Goal: Task Accomplishment & Management: Use online tool/utility

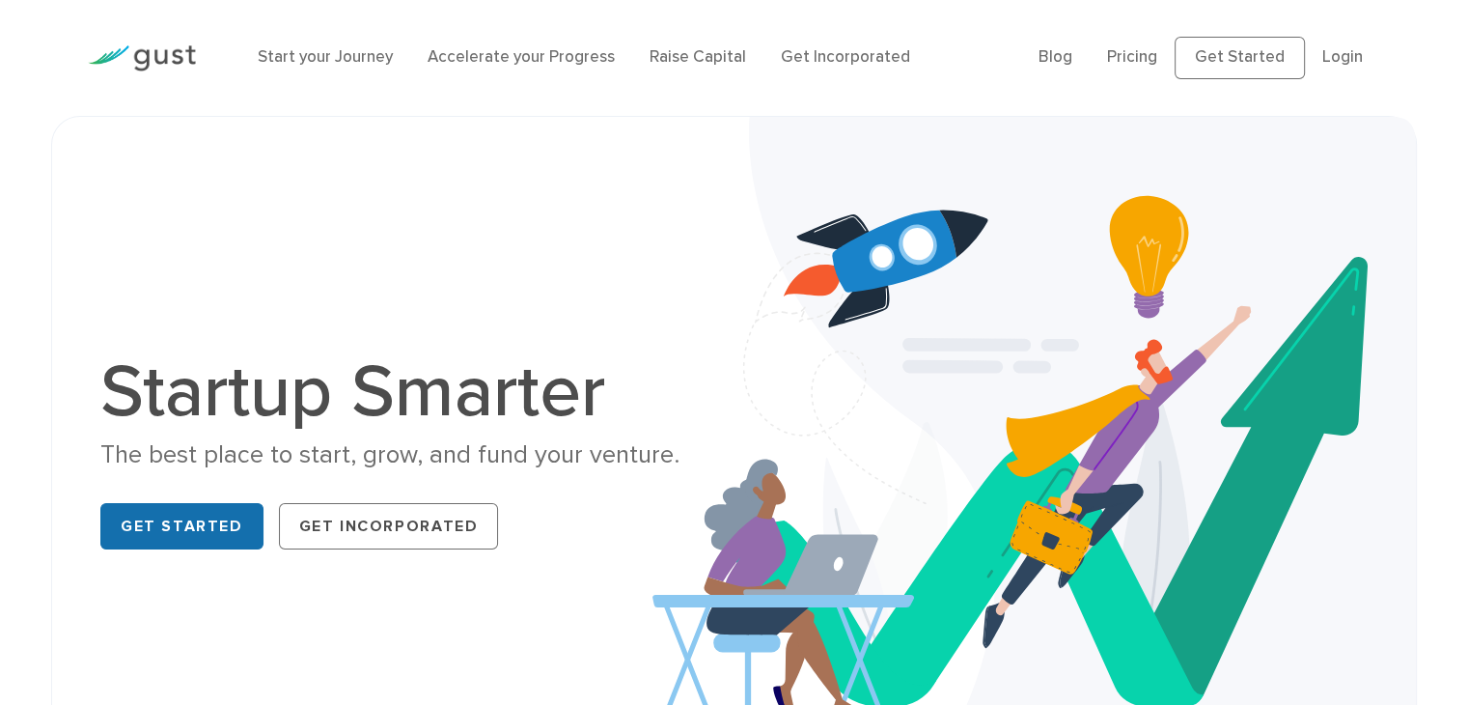
click at [217, 507] on link "Get Started" at bounding box center [181, 526] width 163 height 46
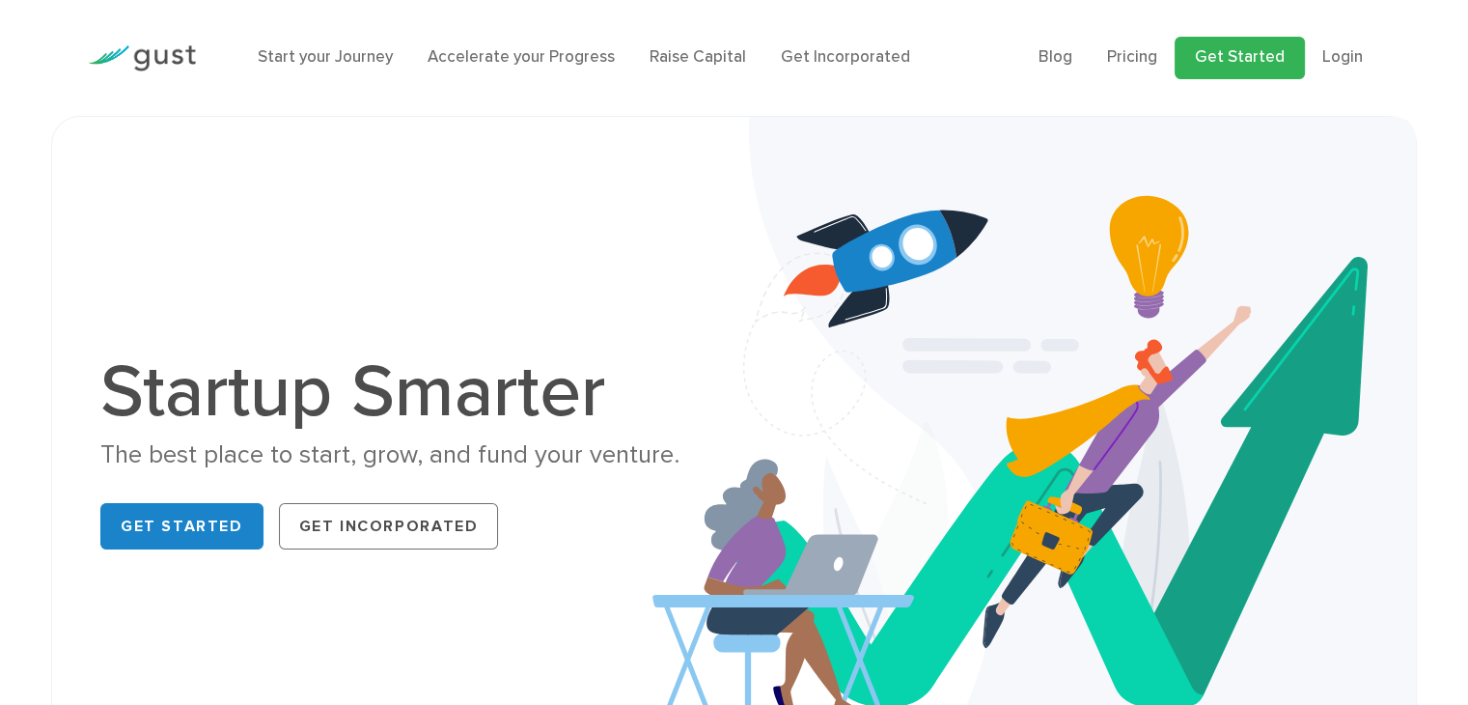
click at [1225, 49] on link "Get Started" at bounding box center [1240, 58] width 130 height 42
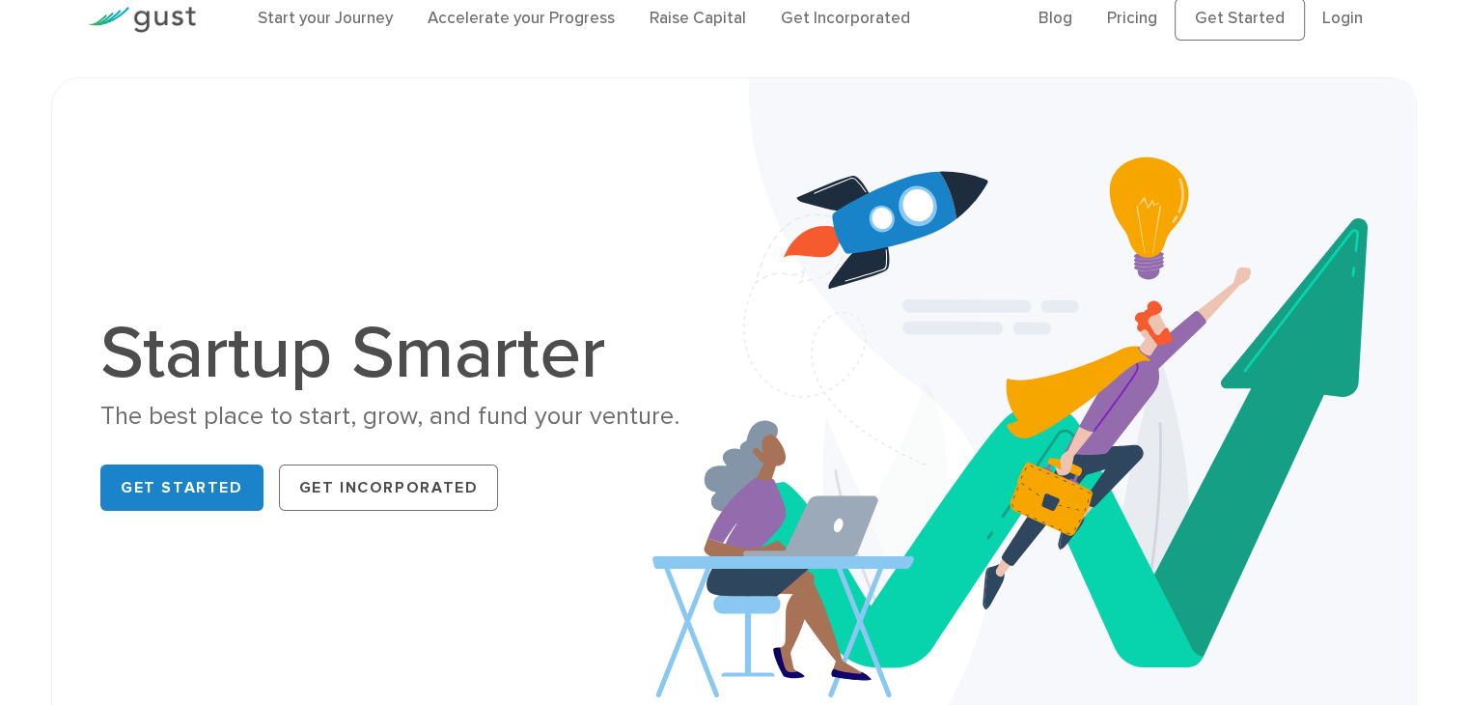
scroll to position [39, 0]
click at [454, 472] on link "Get Incorporated" at bounding box center [389, 487] width 220 height 46
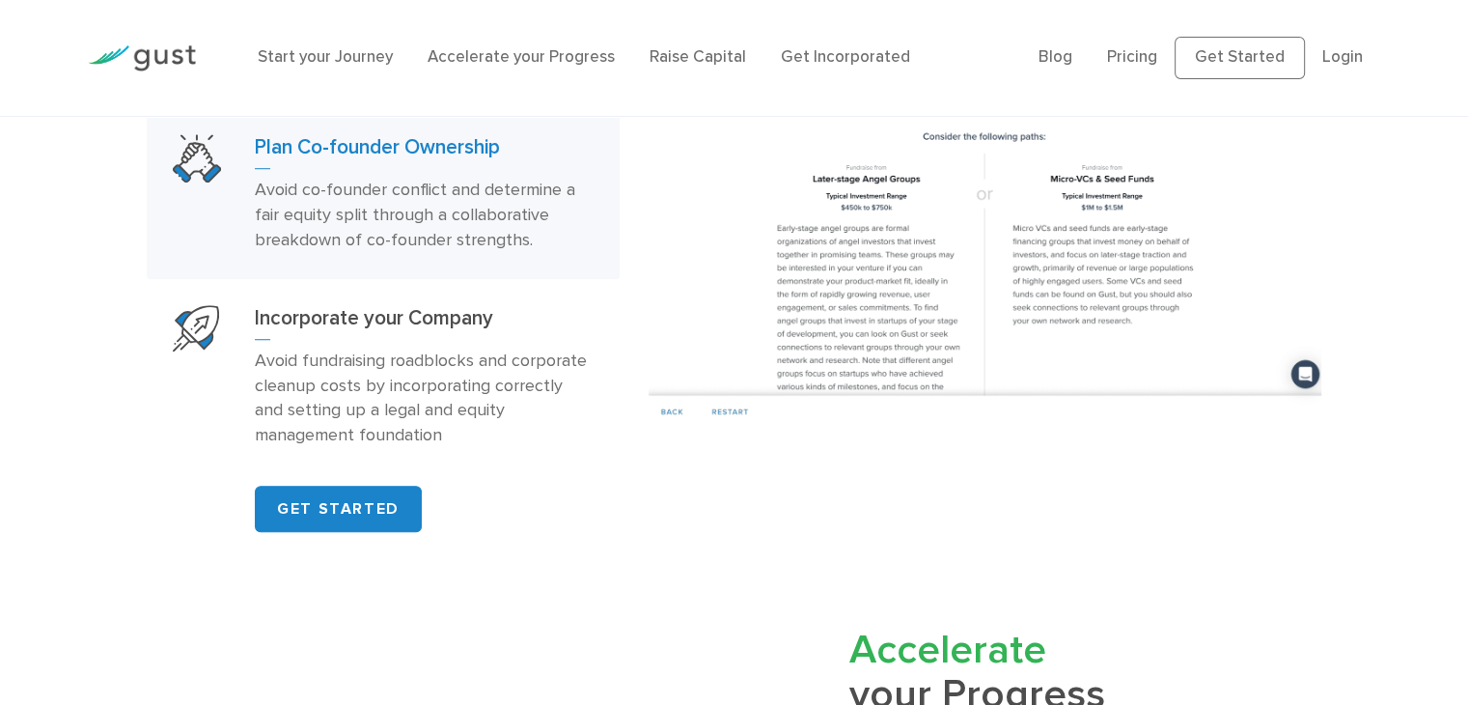
scroll to position [1388, 0]
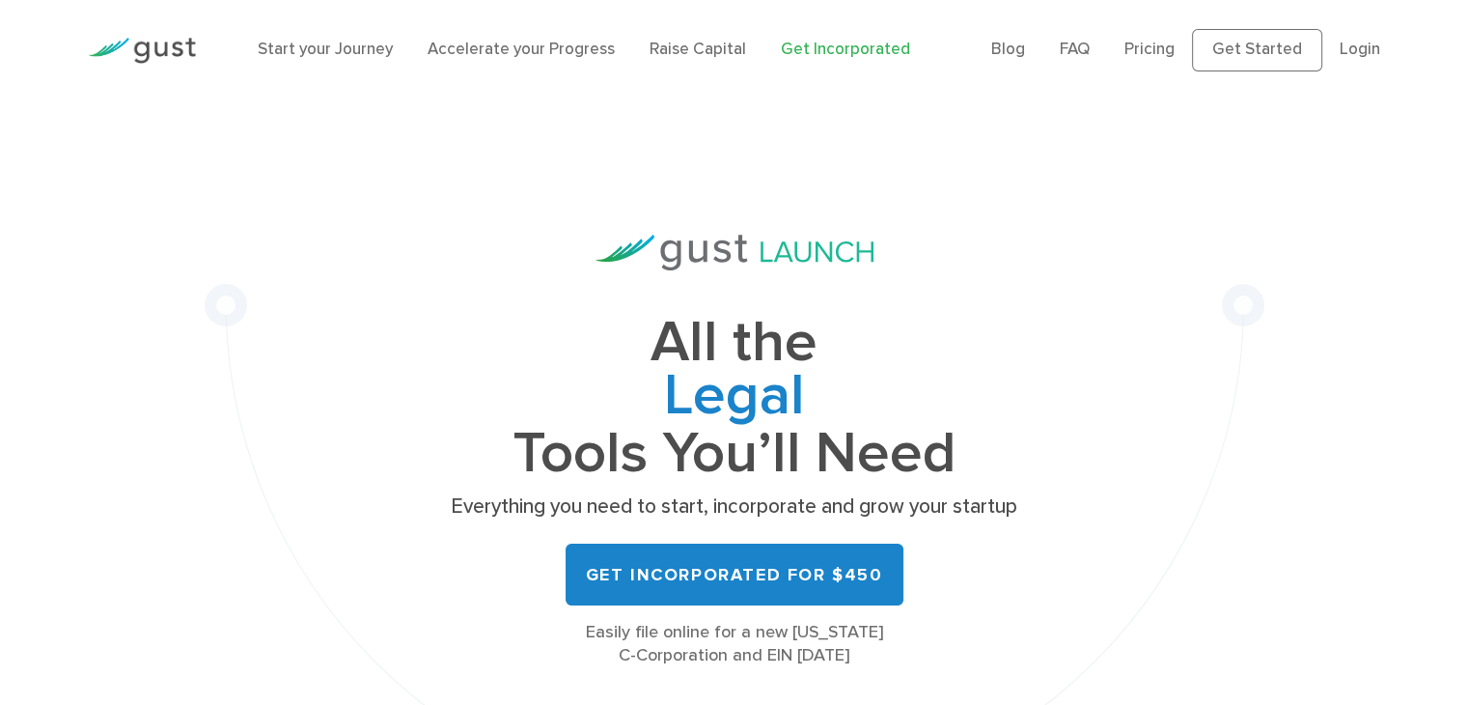
scroll to position [7, 0]
